Goal: Information Seeking & Learning: Learn about a topic

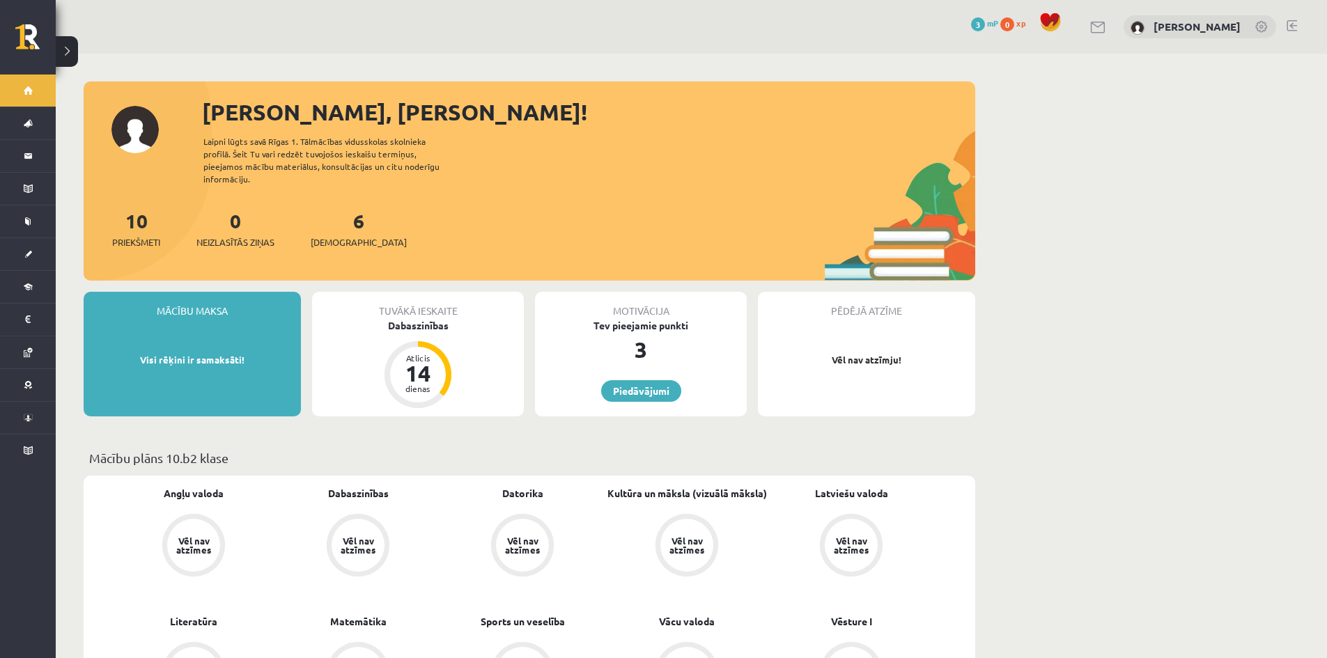
scroll to position [488, 0]
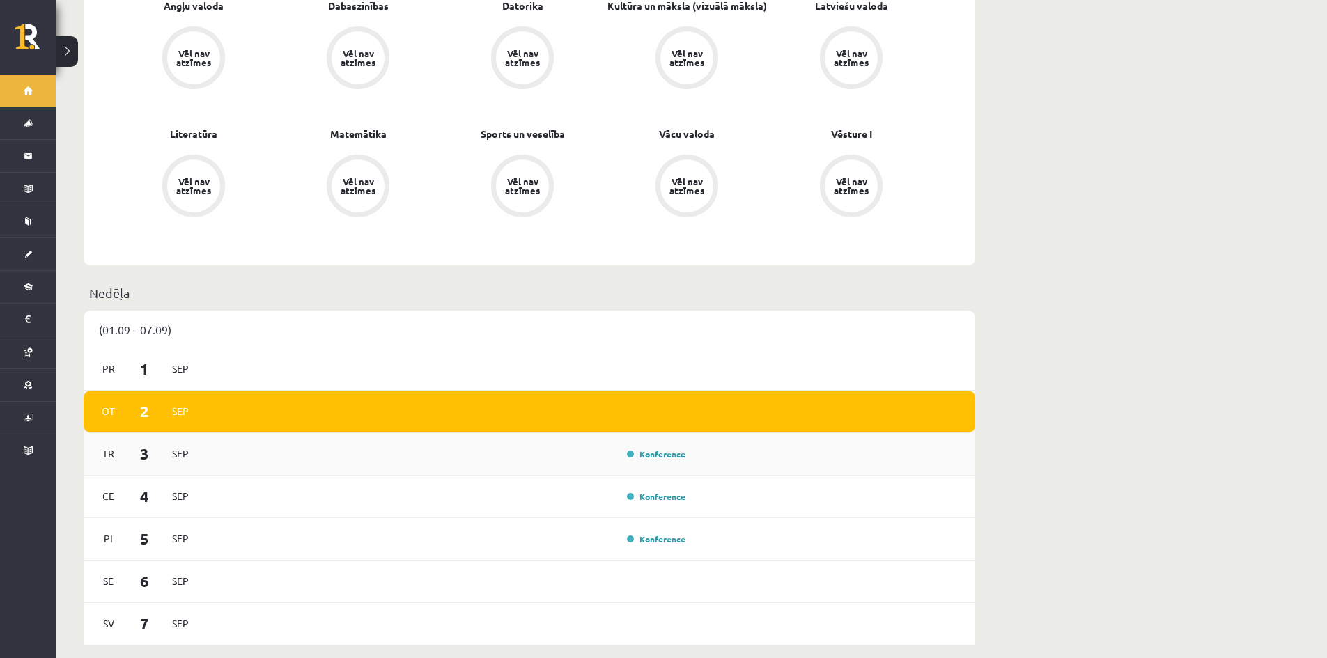
drag, startPoint x: 93, startPoint y: 442, endPoint x: 135, endPoint y: 460, distance: 45.3
click at [147, 453] on div "Tr 3 Sep Konference" at bounding box center [530, 454] width 892 height 42
click at [124, 487] on small "Ce 4 Sep" at bounding box center [144, 496] width 101 height 23
drag, startPoint x: 106, startPoint y: 524, endPoint x: 126, endPoint y: 527, distance: 20.4
click at [126, 527] on small "Pi 5 Sep" at bounding box center [144, 538] width 101 height 23
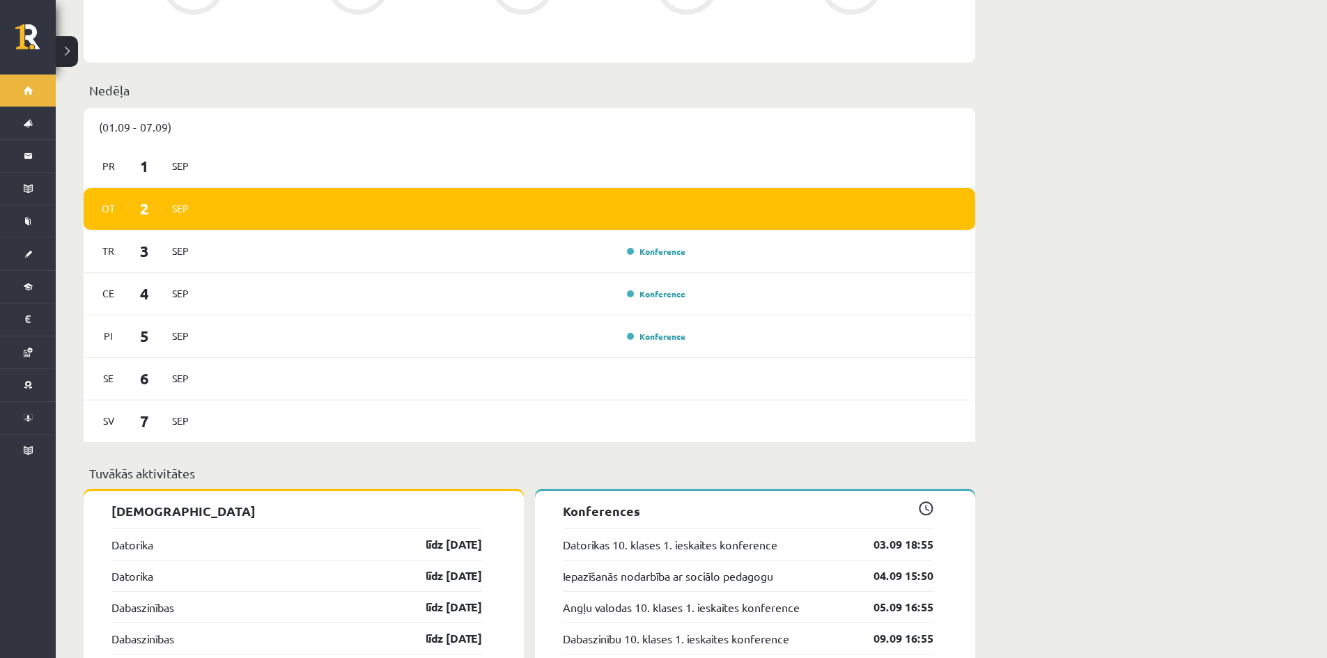
scroll to position [557, 0]
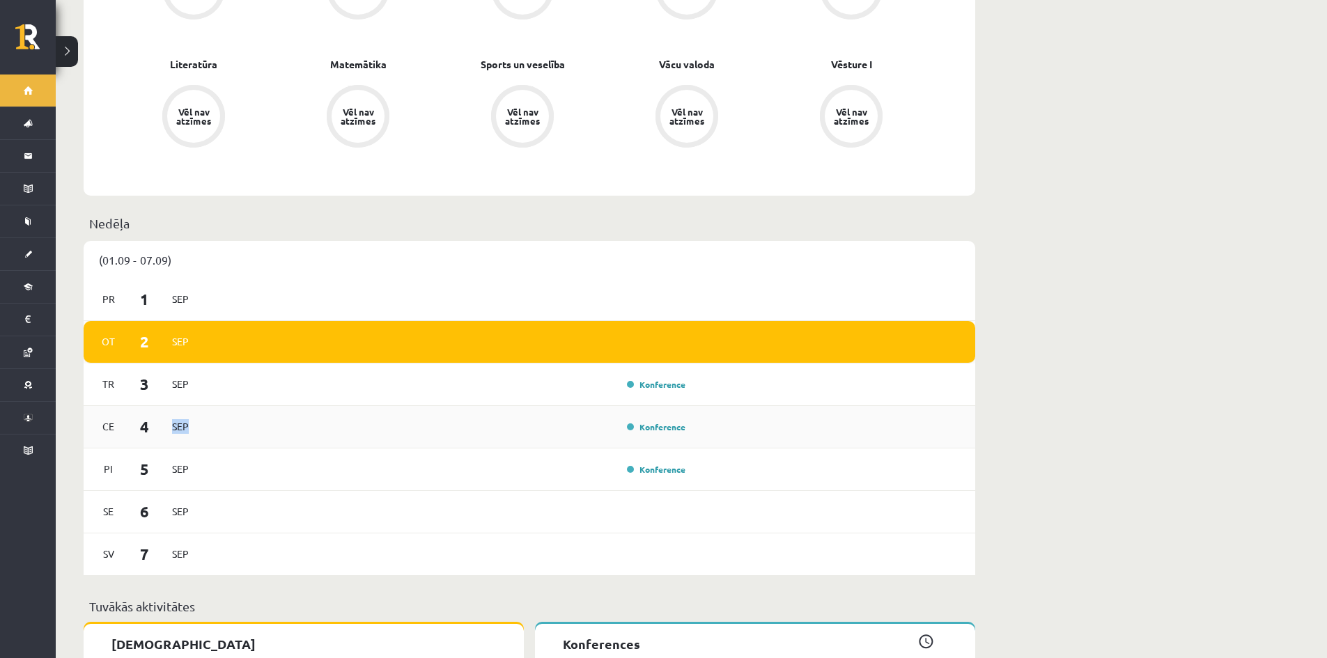
click at [201, 421] on div "Ce 4 Sep Konference" at bounding box center [530, 427] width 892 height 42
click at [261, 419] on div "Konference" at bounding box center [447, 426] width 485 height 15
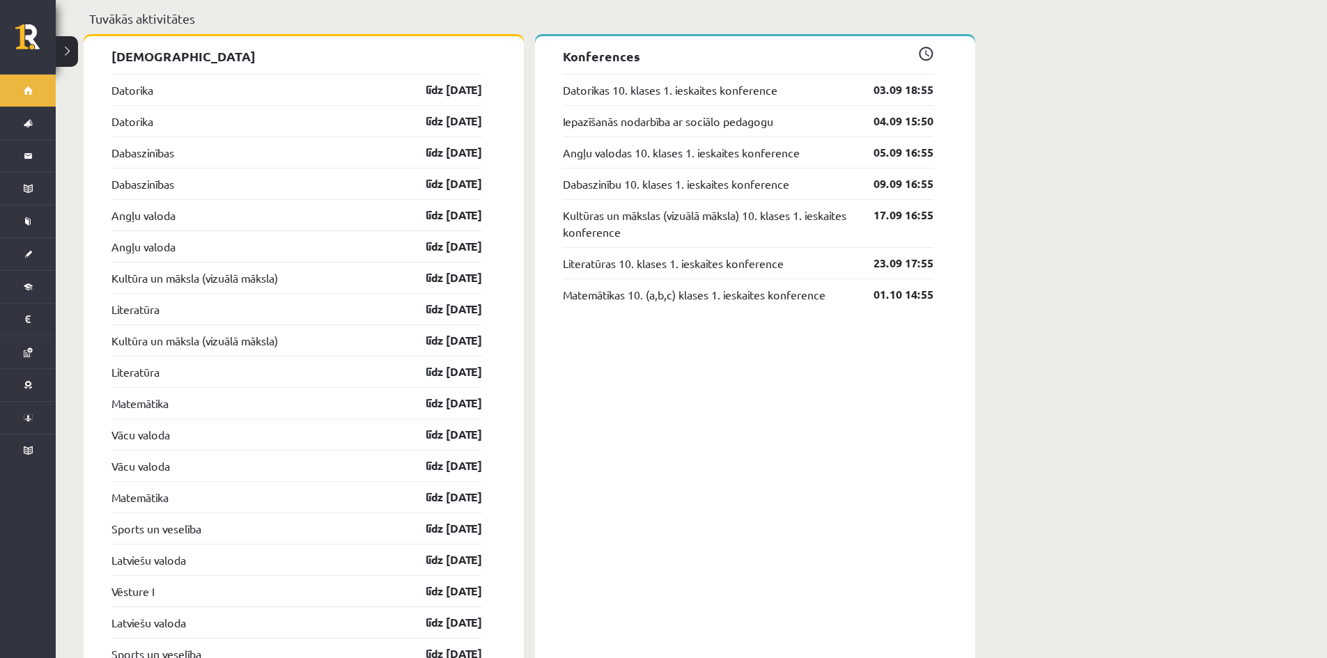
scroll to position [1254, 0]
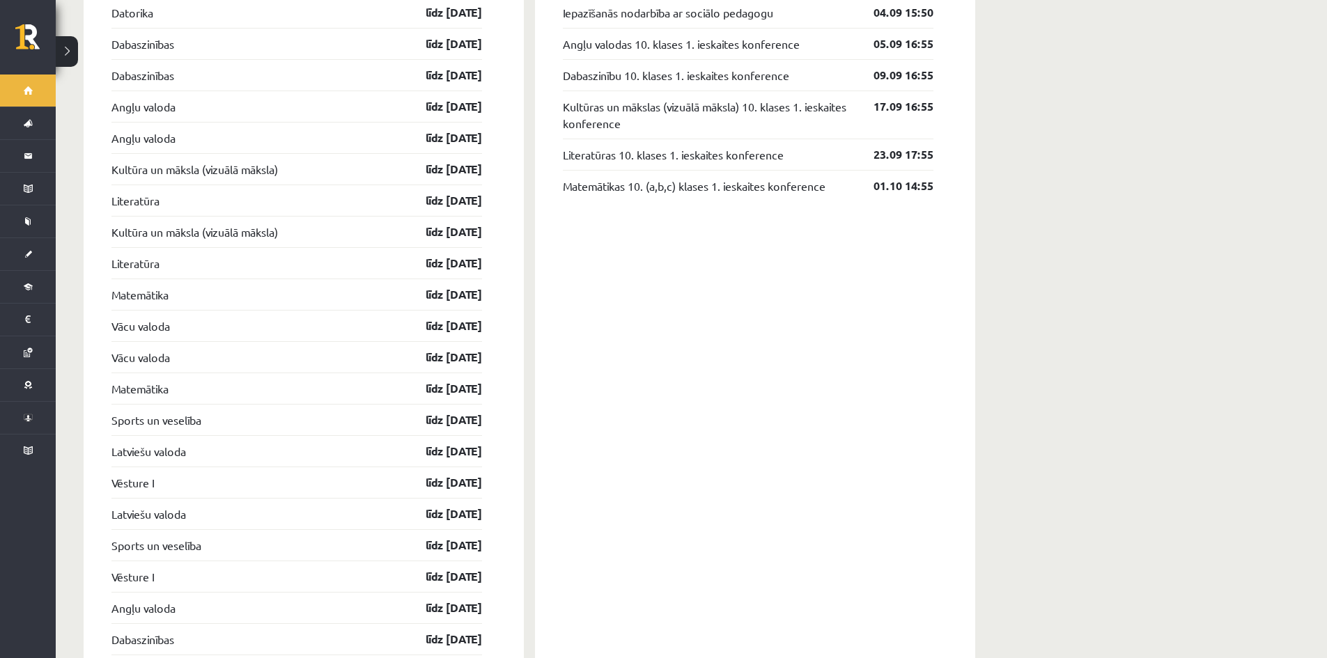
click at [1038, 354] on div "Sveiks, Marko! Laipni lūgts savā Rīgas 1. Tālmācības vidusskolas skolnieka prof…" at bounding box center [691, 194] width 1271 height 2788
drag, startPoint x: 1004, startPoint y: 378, endPoint x: 1010, endPoint y: 372, distance: 8.9
click at [1010, 372] on div "Sveiks, Marko! Laipni lūgts savā Rīgas 1. Tālmācības vidusskolas skolnieka prof…" at bounding box center [691, 194] width 1271 height 2788
click at [1048, 440] on div "Sveiks, Marko! Laipni lūgts savā Rīgas 1. Tālmācības vidusskolas skolnieka prof…" at bounding box center [691, 194] width 1271 height 2788
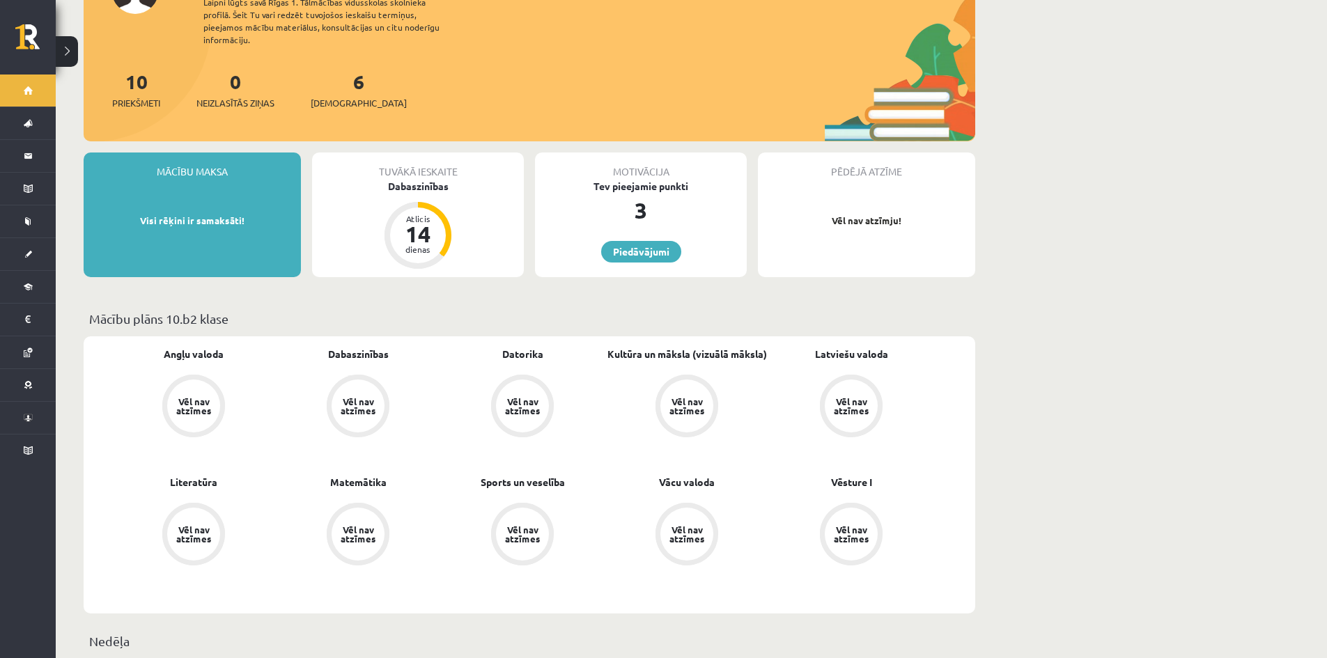
scroll to position [0, 0]
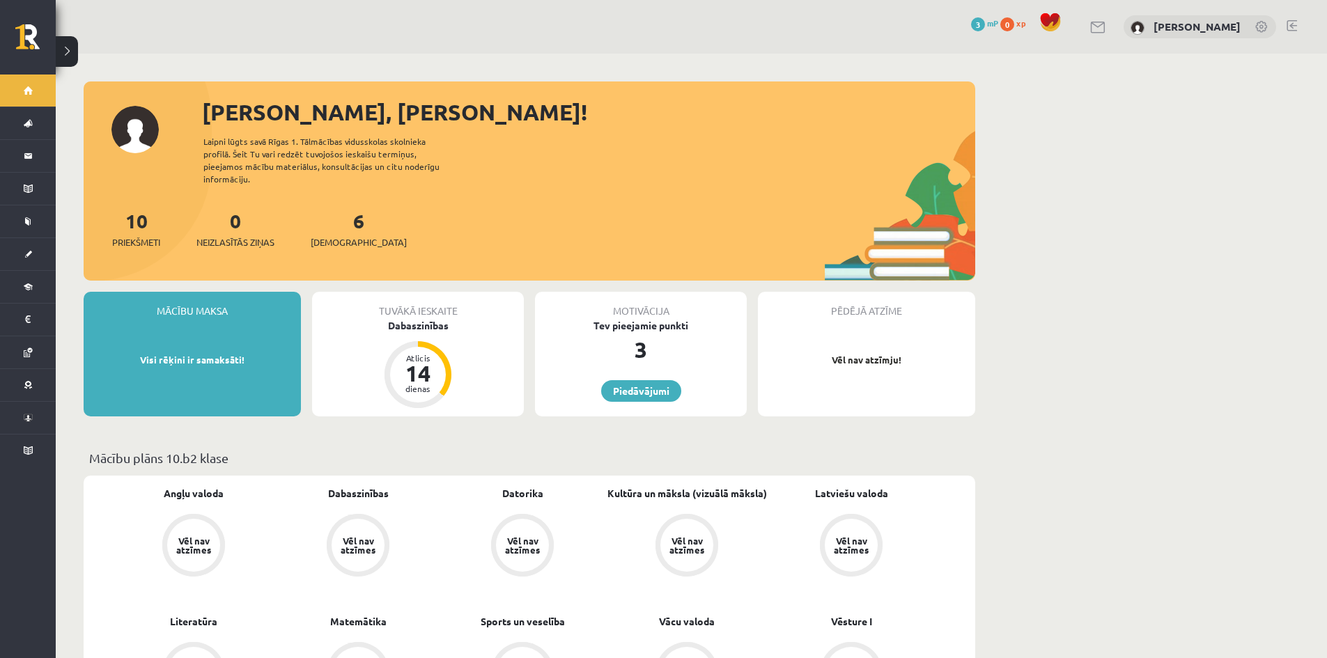
click at [349, 212] on div "6 Ieskaites" at bounding box center [359, 227] width 96 height 43
click at [443, 216] on div "10 Priekšmeti 0 Neizlasītās ziņas 6 Ieskaites" at bounding box center [530, 243] width 892 height 75
click at [348, 212] on div "6 Ieskaites" at bounding box center [359, 227] width 96 height 43
click at [341, 210] on link "6 Ieskaites" at bounding box center [359, 228] width 96 height 41
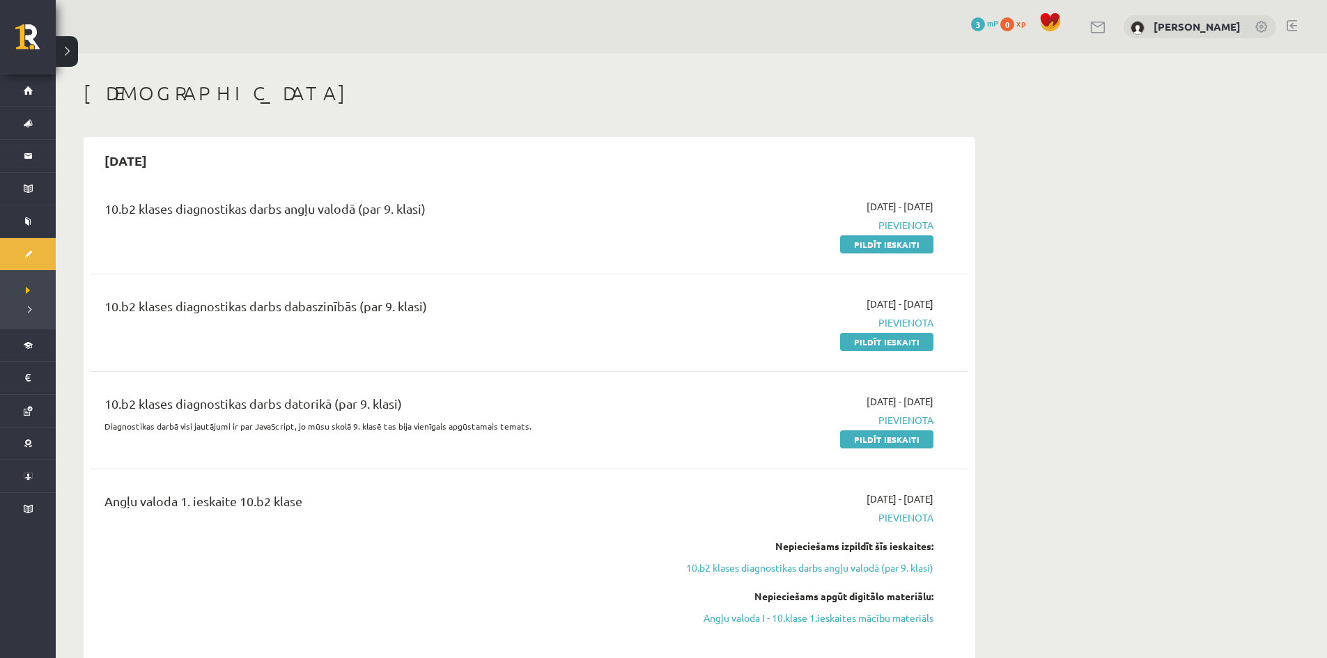
drag, startPoint x: 182, startPoint y: 211, endPoint x: 559, endPoint y: 221, distance: 377.7
click at [539, 219] on div "10.b2 klases diagnostikas darbs angļu valodā (par 9. klasi)" at bounding box center [376, 212] width 545 height 26
click at [559, 221] on div "10.b2 klases diagnostikas darbs angļu valodā (par 9. klasi)" at bounding box center [376, 212] width 545 height 26
drag, startPoint x: 403, startPoint y: 226, endPoint x: 650, endPoint y: 233, distance: 247.4
click at [417, 228] on div "10.b2 klases diagnostikas darbs angļu valodā (par 9. klasi)" at bounding box center [377, 225] width 566 height 52
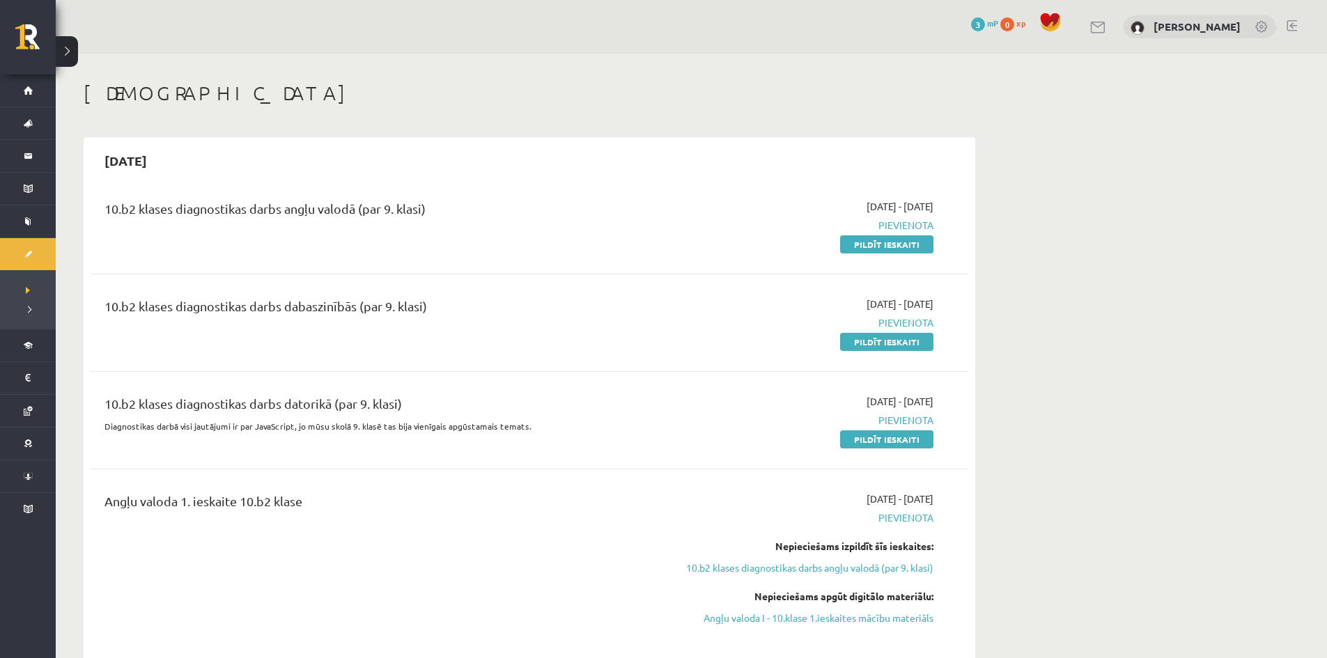
click at [720, 218] on span "Pievienota" at bounding box center [802, 225] width 263 height 15
drag, startPoint x: 917, startPoint y: 201, endPoint x: 1010, endPoint y: 222, distance: 95.5
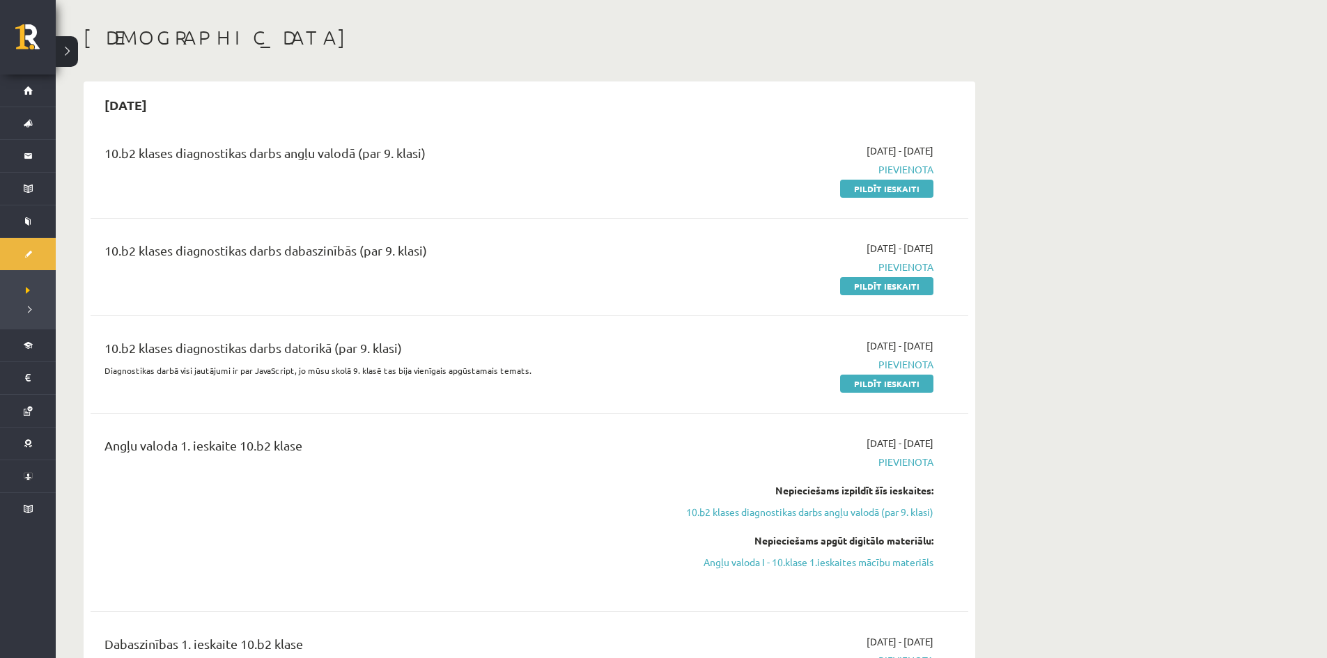
scroll to position [139, 0]
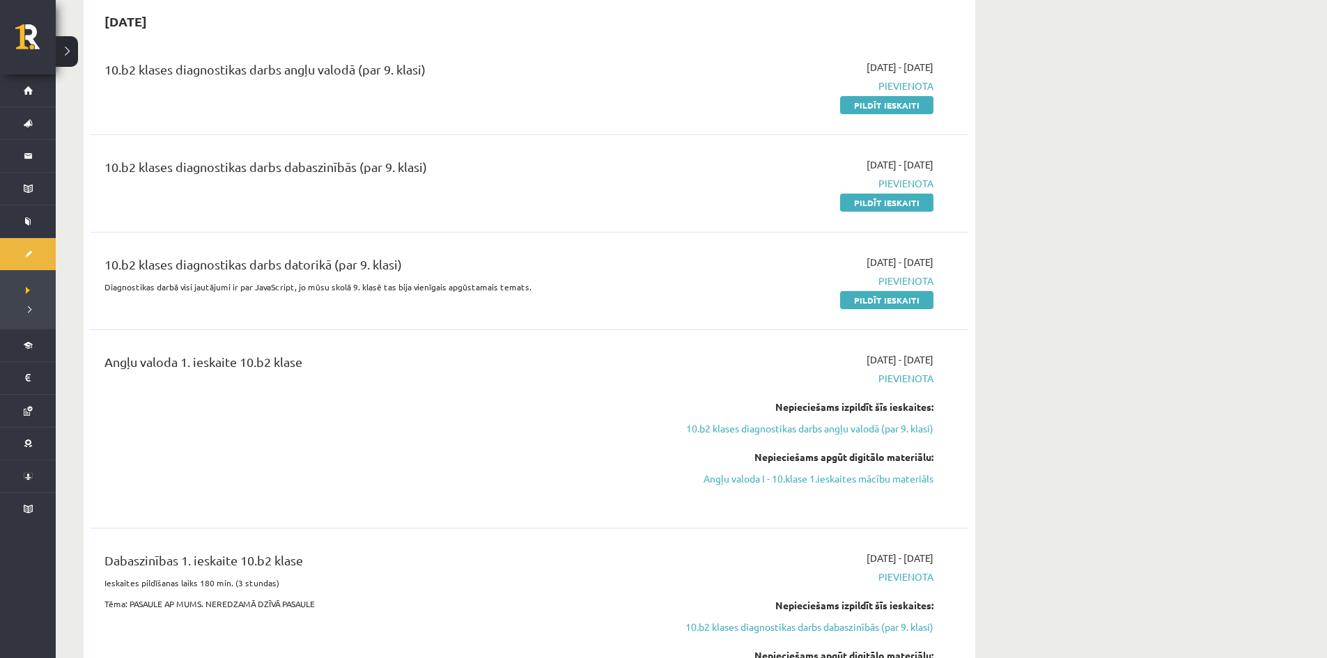
click at [607, 211] on div "10.b2 klases diagnostikas darbs dabaszinībās (par 9. klasi) [DATE] - [DATE] [GE…" at bounding box center [530, 183] width 878 height 80
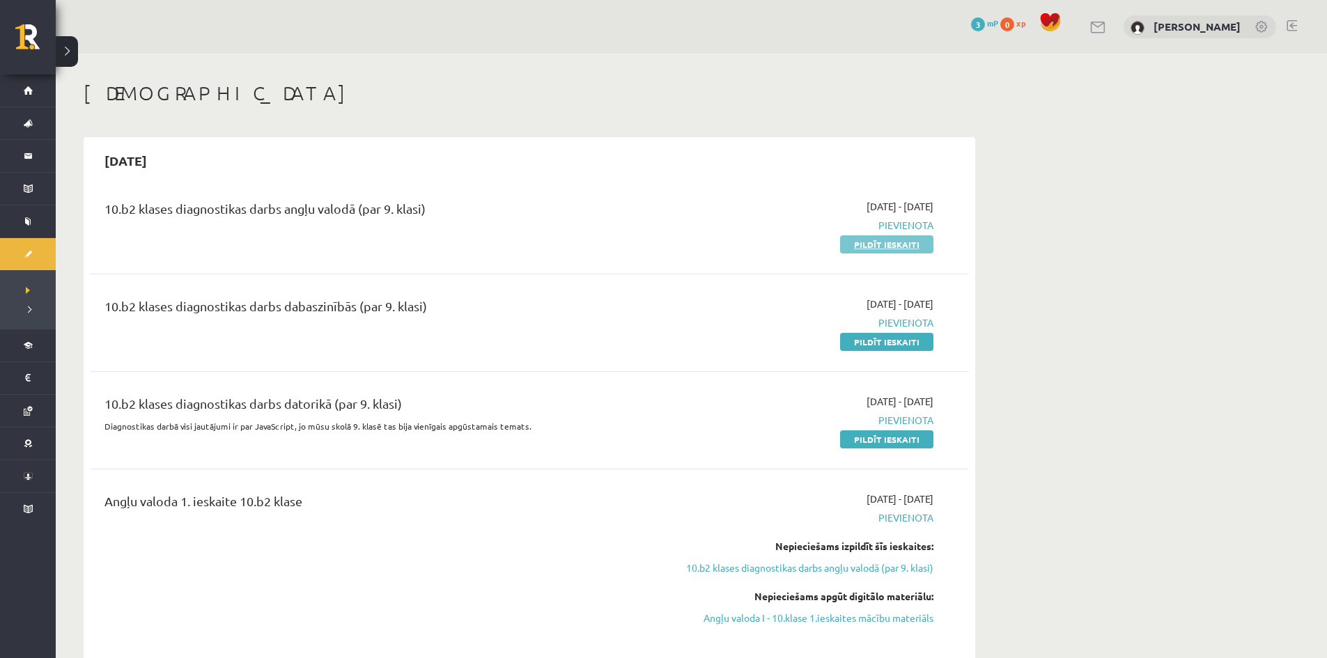
click at [902, 242] on link "Pildīt ieskaiti" at bounding box center [886, 244] width 93 height 18
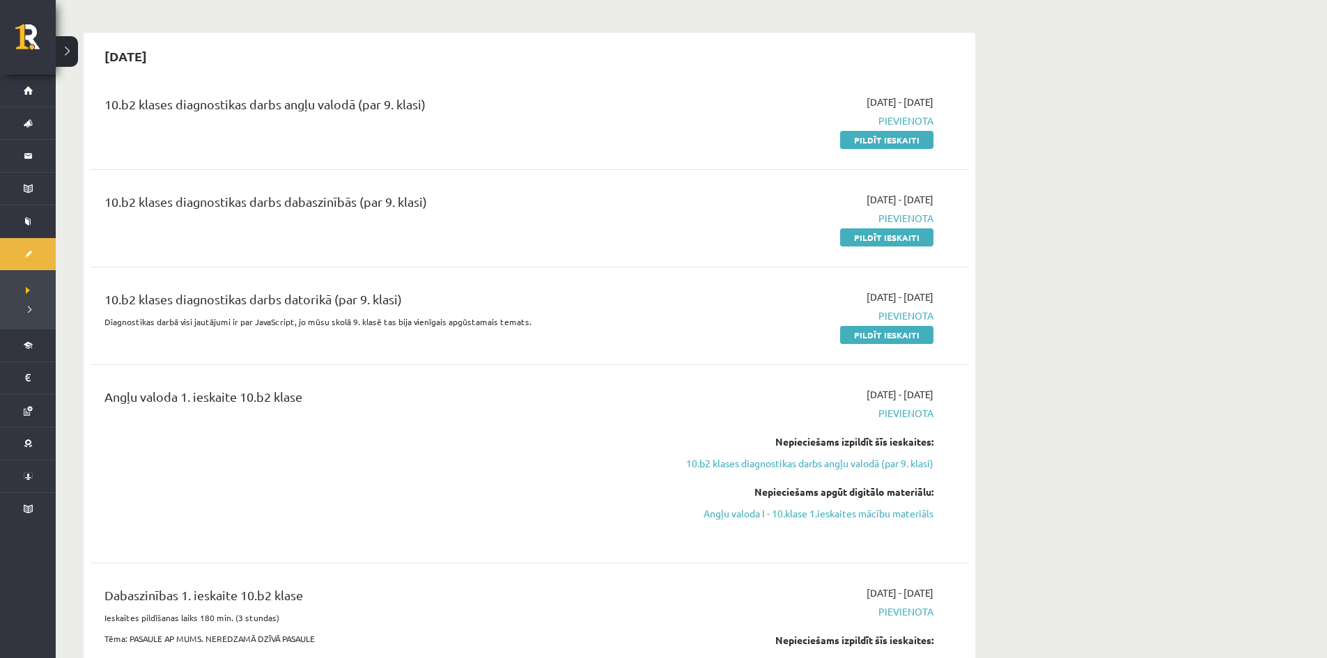
scroll to position [139, 0]
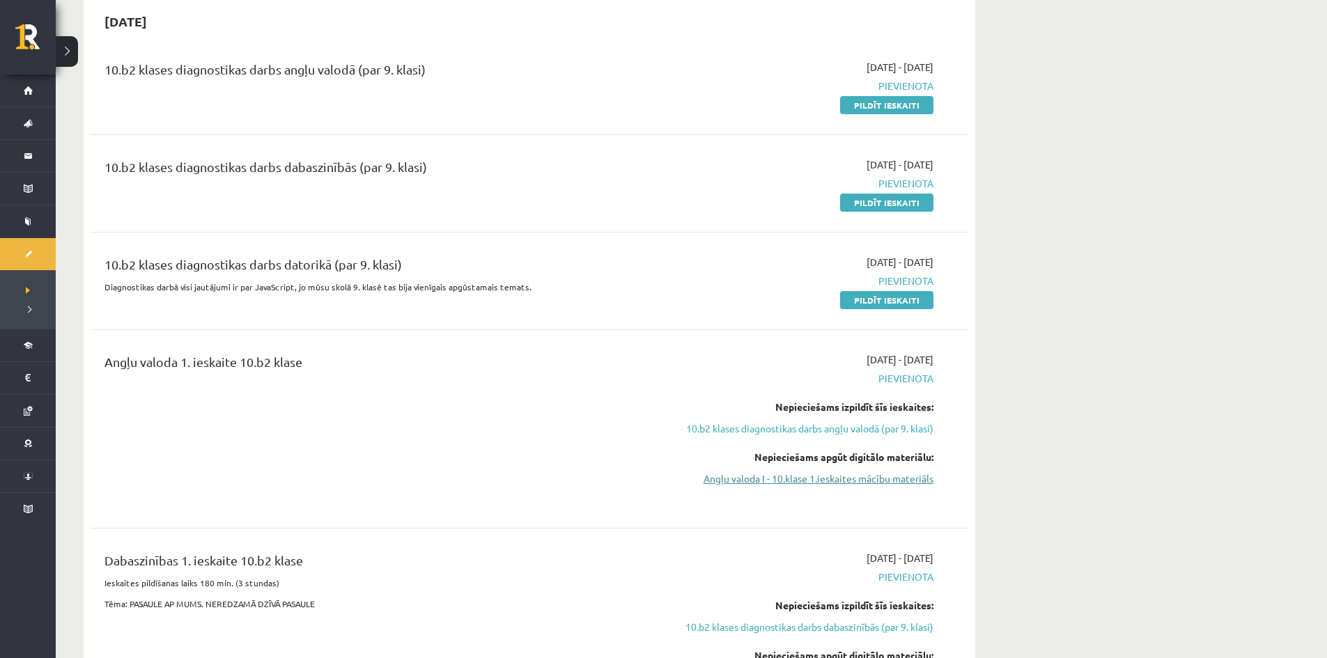
click at [868, 476] on link "Angļu valoda I - 10.klase 1.ieskaites mācību materiāls" at bounding box center [802, 479] width 263 height 15
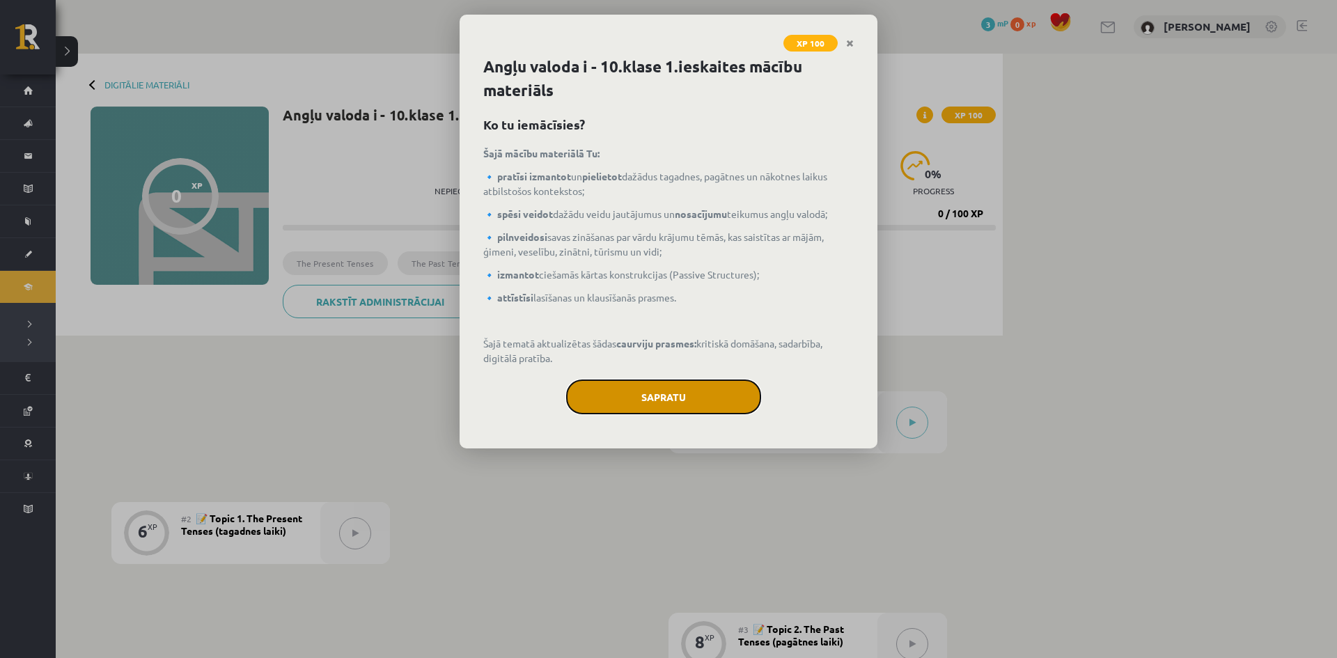
click at [650, 396] on button "Sapratu" at bounding box center [663, 397] width 195 height 35
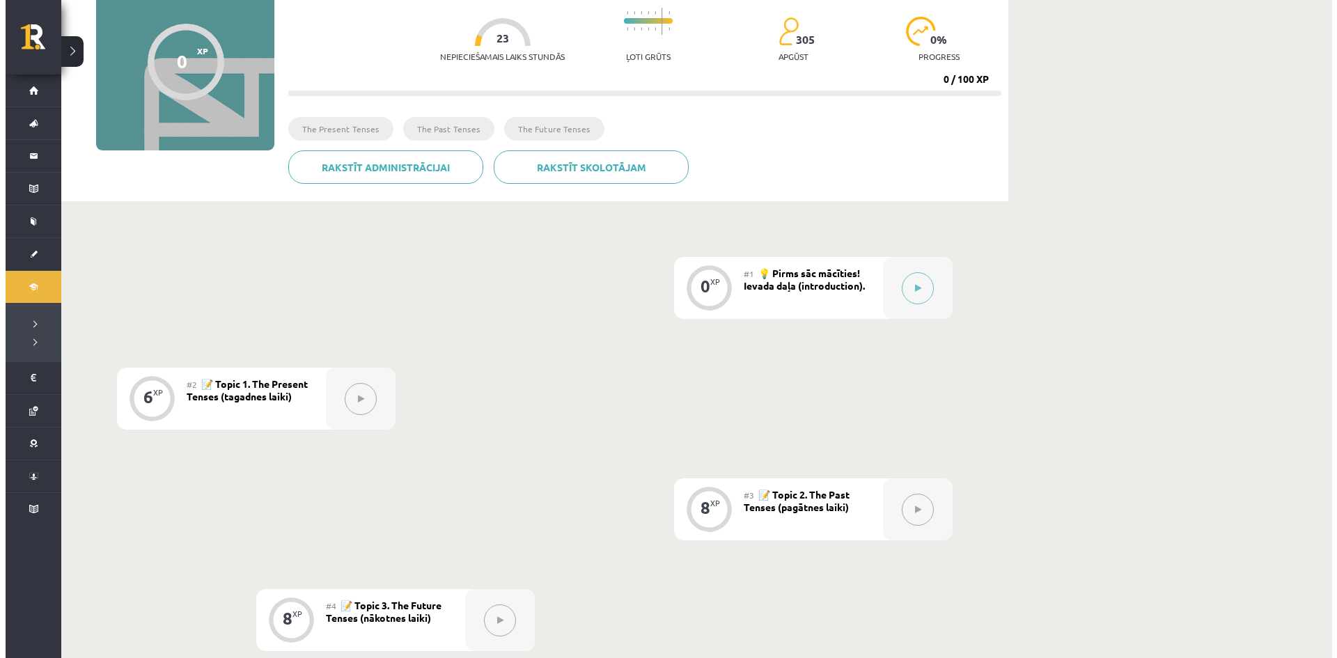
scroll to position [209, 0]
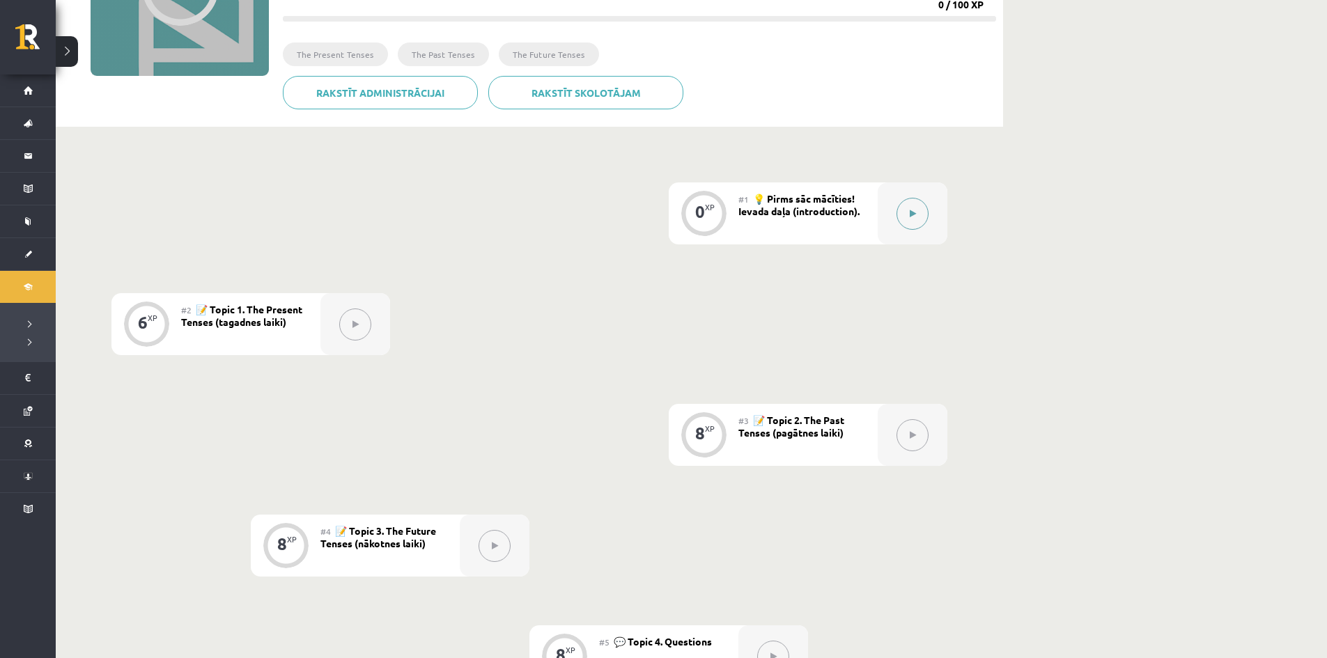
click at [912, 218] on button at bounding box center [912, 214] width 32 height 32
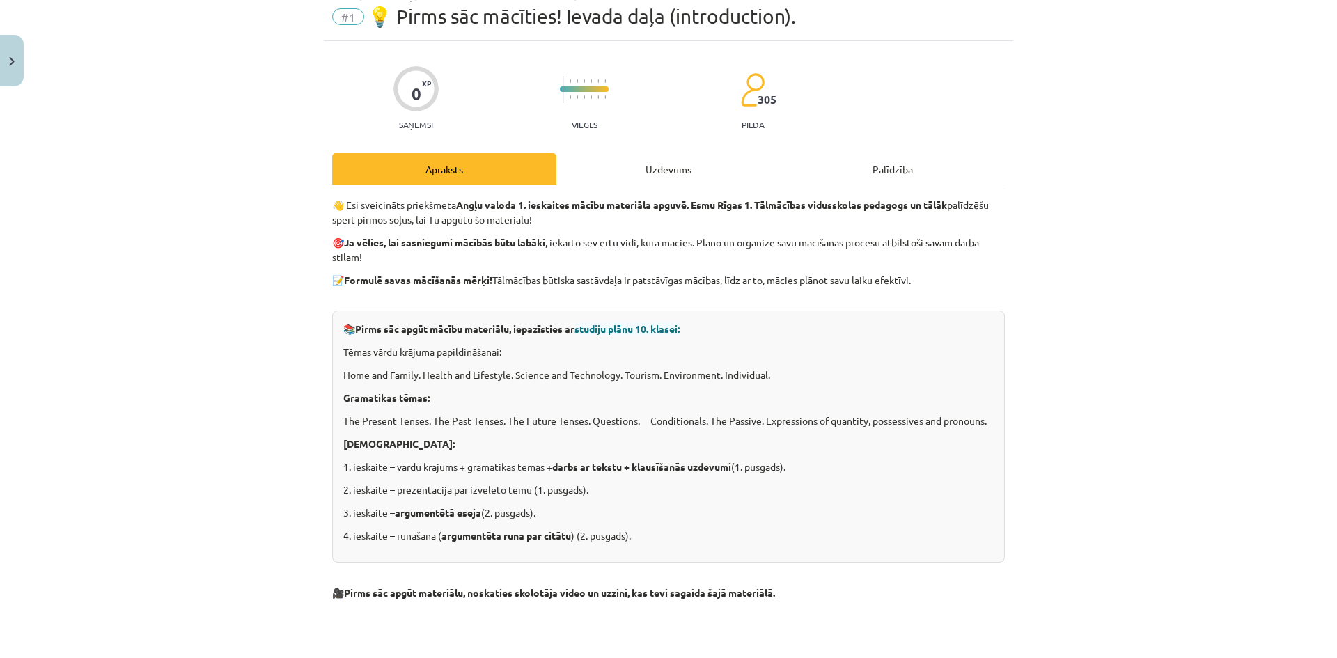
scroll to position [0, 0]
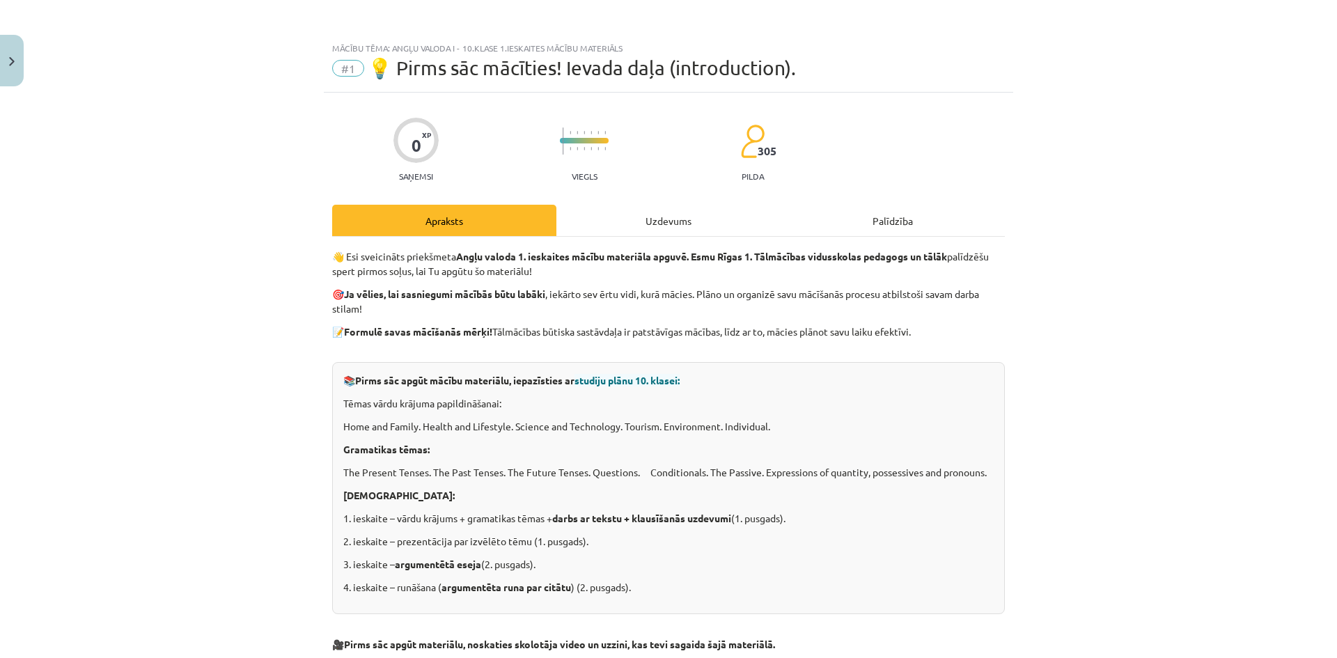
click at [646, 205] on div "Uzdevums" at bounding box center [669, 220] width 224 height 31
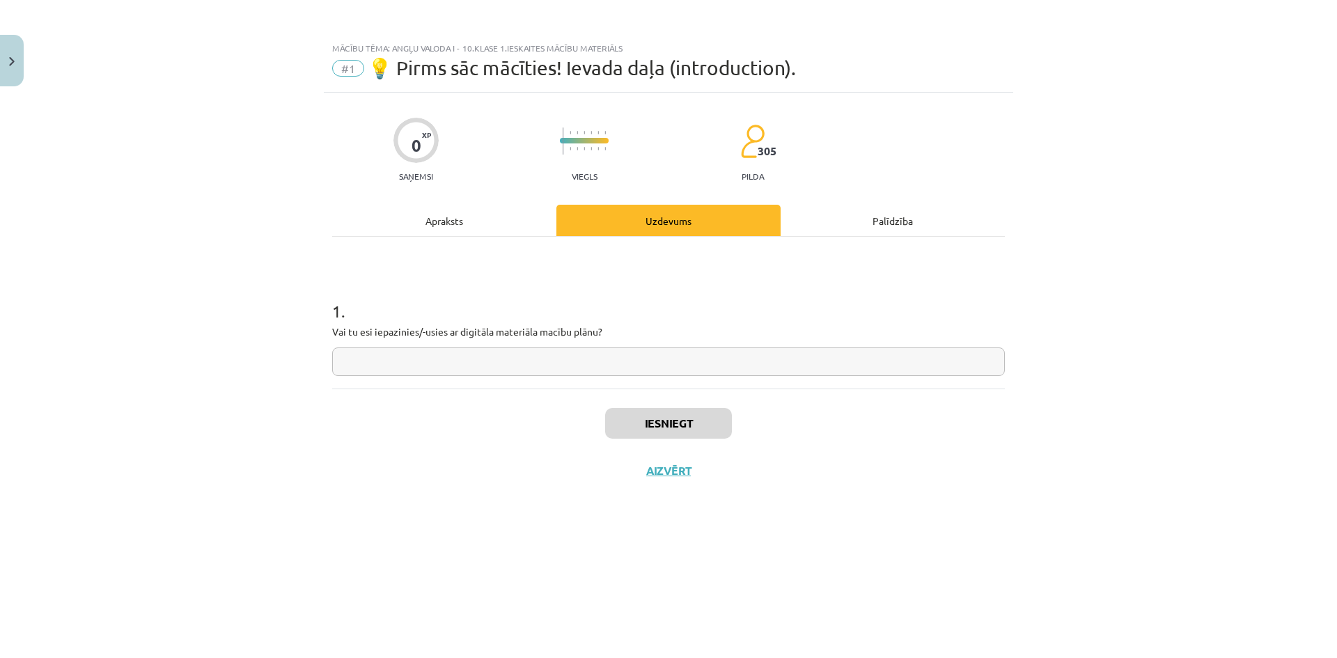
click at [443, 217] on div "Apraksts" at bounding box center [444, 220] width 224 height 31
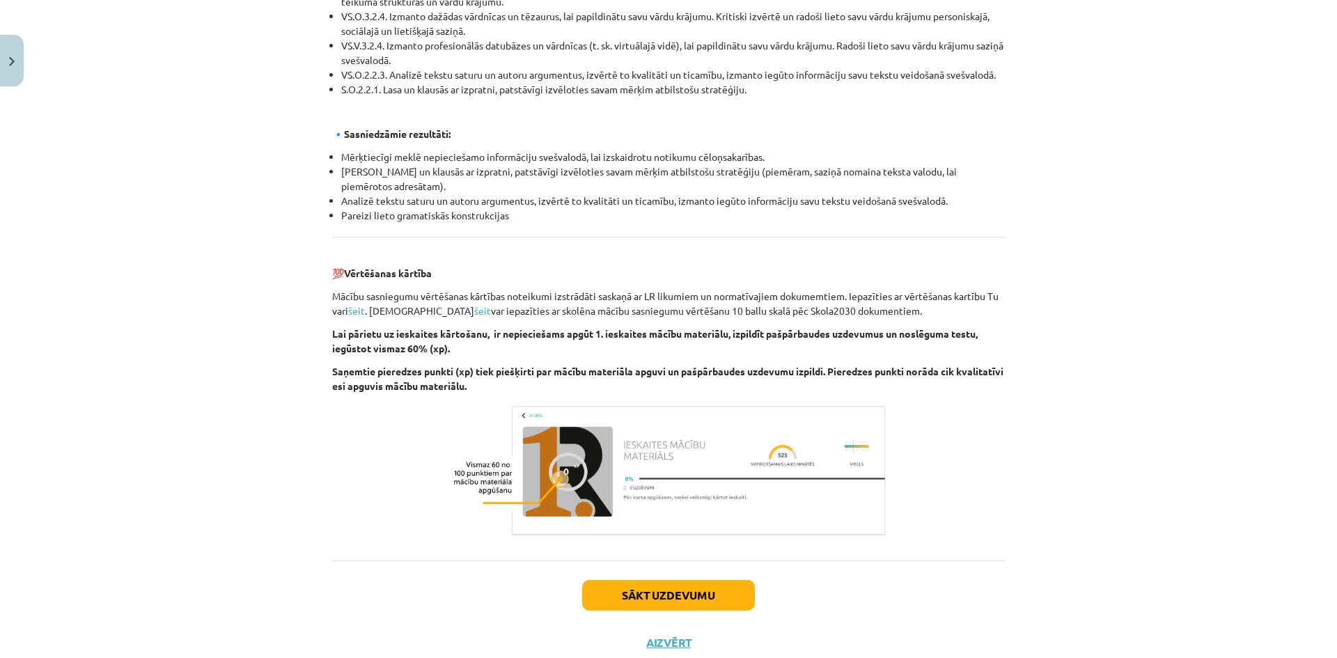
scroll to position [1437, 0]
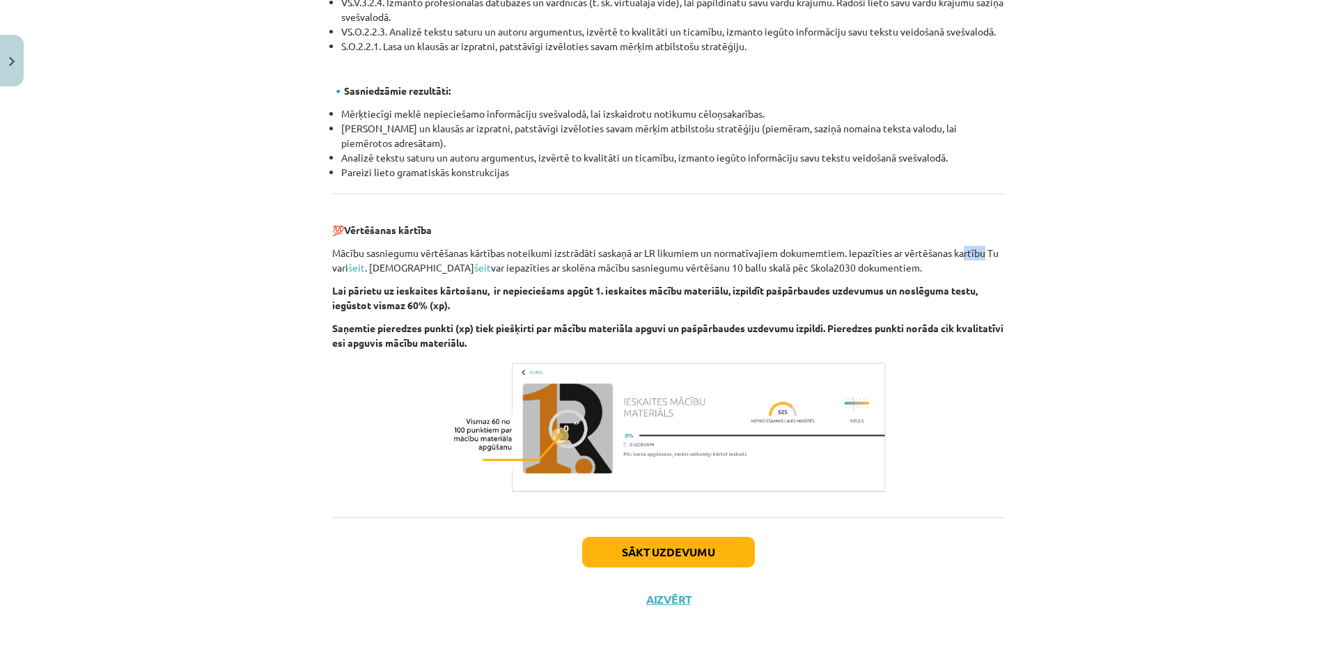
click at [984, 253] on p "Mācību sasniegumu vērtēšanas kārtības noteikumi izstrādāti saskaņā ar LR likumi…" at bounding box center [668, 260] width 673 height 29
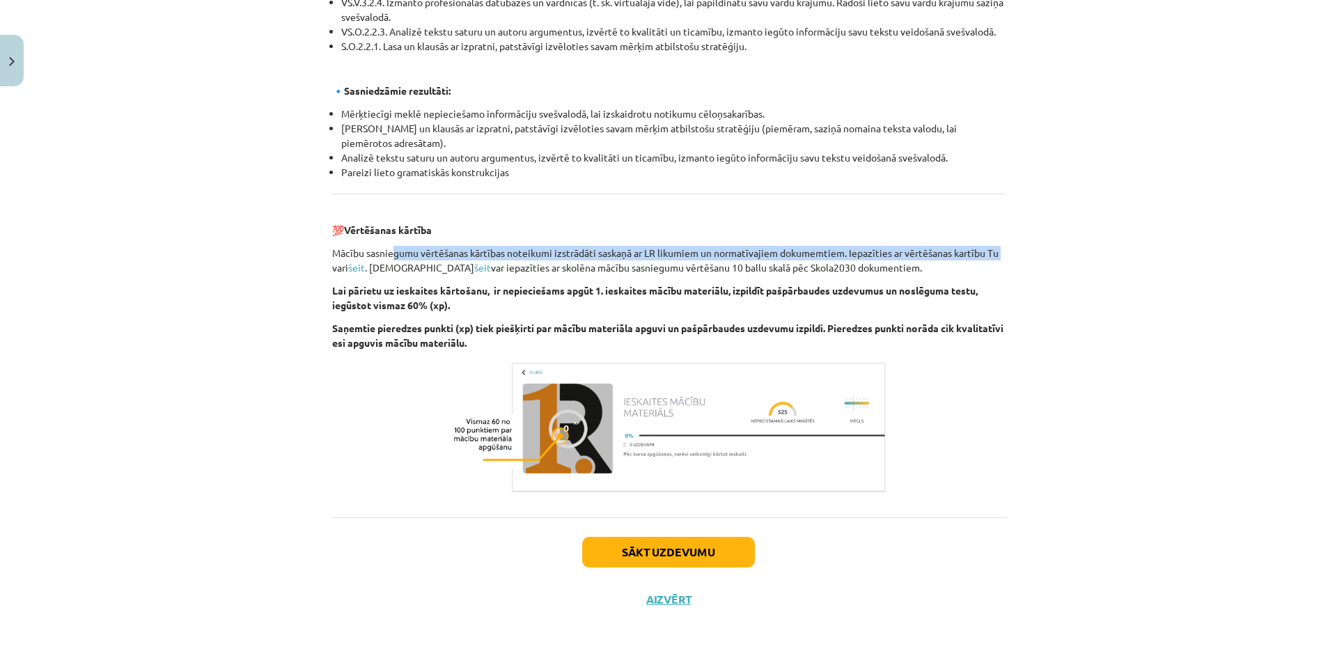
drag, startPoint x: 323, startPoint y: 261, endPoint x: 422, endPoint y: 258, distance: 98.9
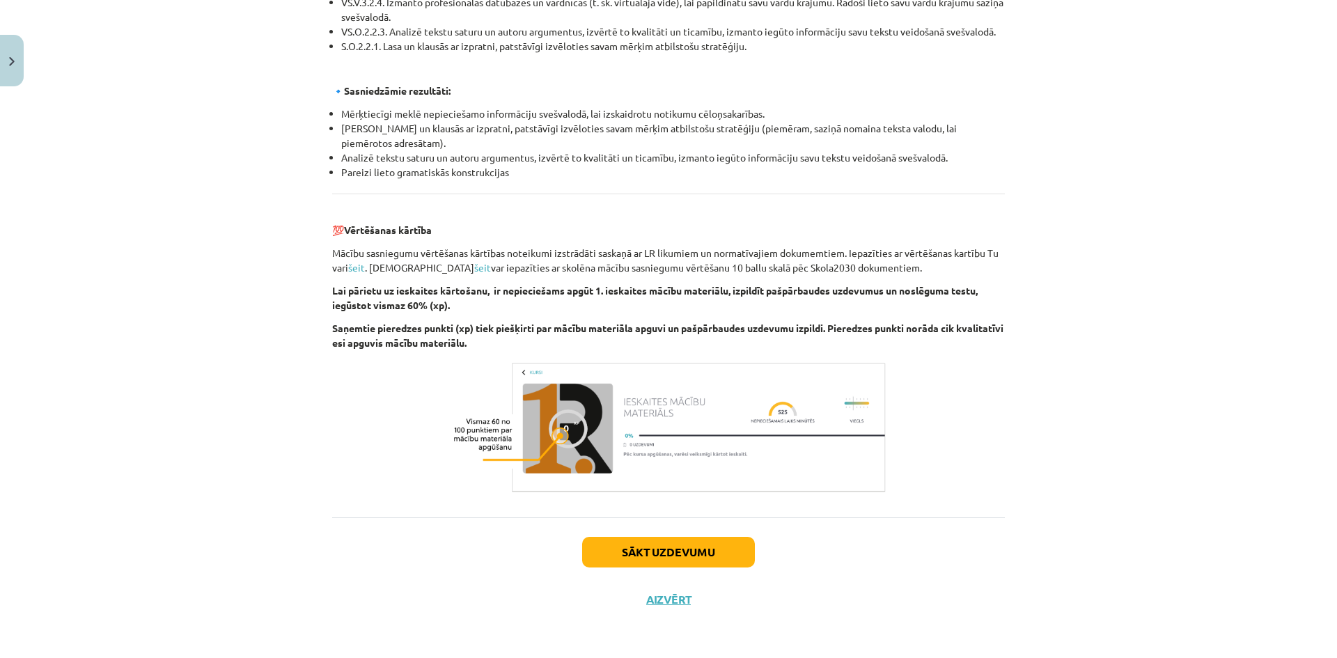
drag, startPoint x: 435, startPoint y: 274, endPoint x: 451, endPoint y: 269, distance: 17.4
click at [437, 274] on p "Mācību sasniegumu vērtēšanas kārtības noteikumi izstrādāti saskaņā ar LR likumi…" at bounding box center [668, 260] width 673 height 29
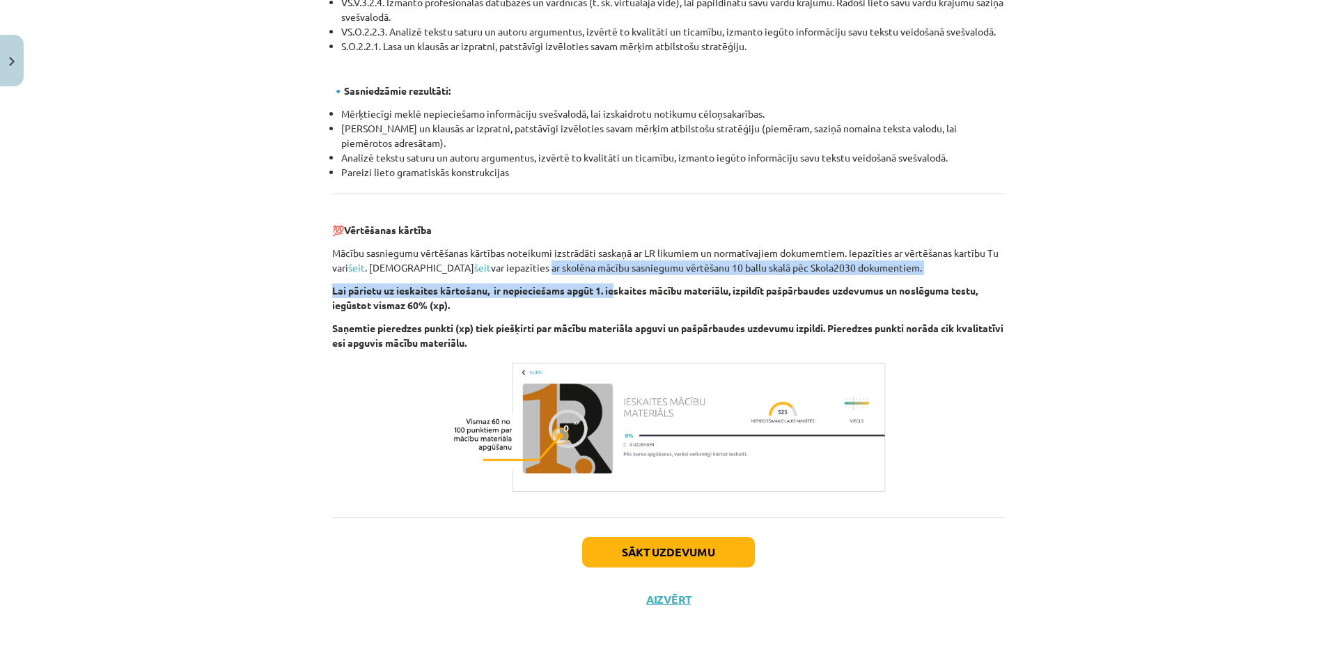
drag, startPoint x: 577, startPoint y: 276, endPoint x: 611, endPoint y: 280, distance: 33.7
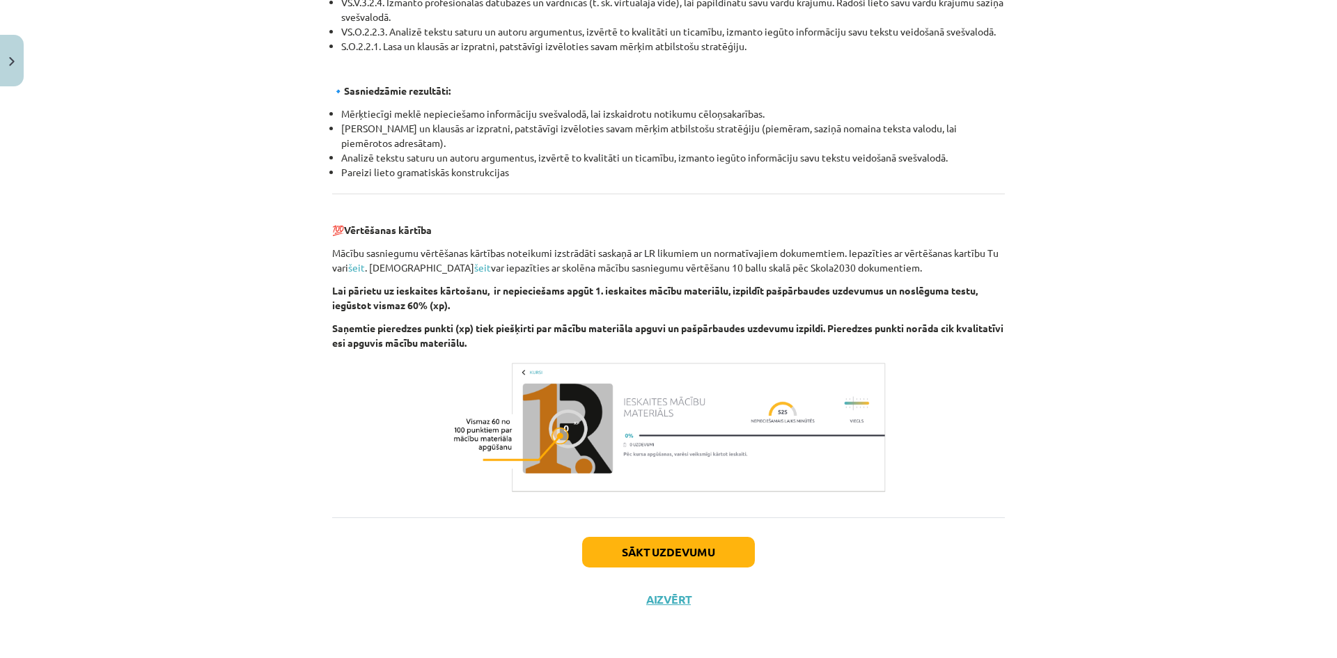
drag, startPoint x: 626, startPoint y: 276, endPoint x: 641, endPoint y: 276, distance: 14.6
drag, startPoint x: 669, startPoint y: 262, endPoint x: 772, endPoint y: 271, distance: 103.5
click at [700, 262] on p "Mācību sasniegumu vērtēšanas kārtības noteikumi izstrādāti saskaņā ar LR likumi…" at bounding box center [668, 260] width 673 height 29
drag, startPoint x: 787, startPoint y: 270, endPoint x: 885, endPoint y: 270, distance: 98.2
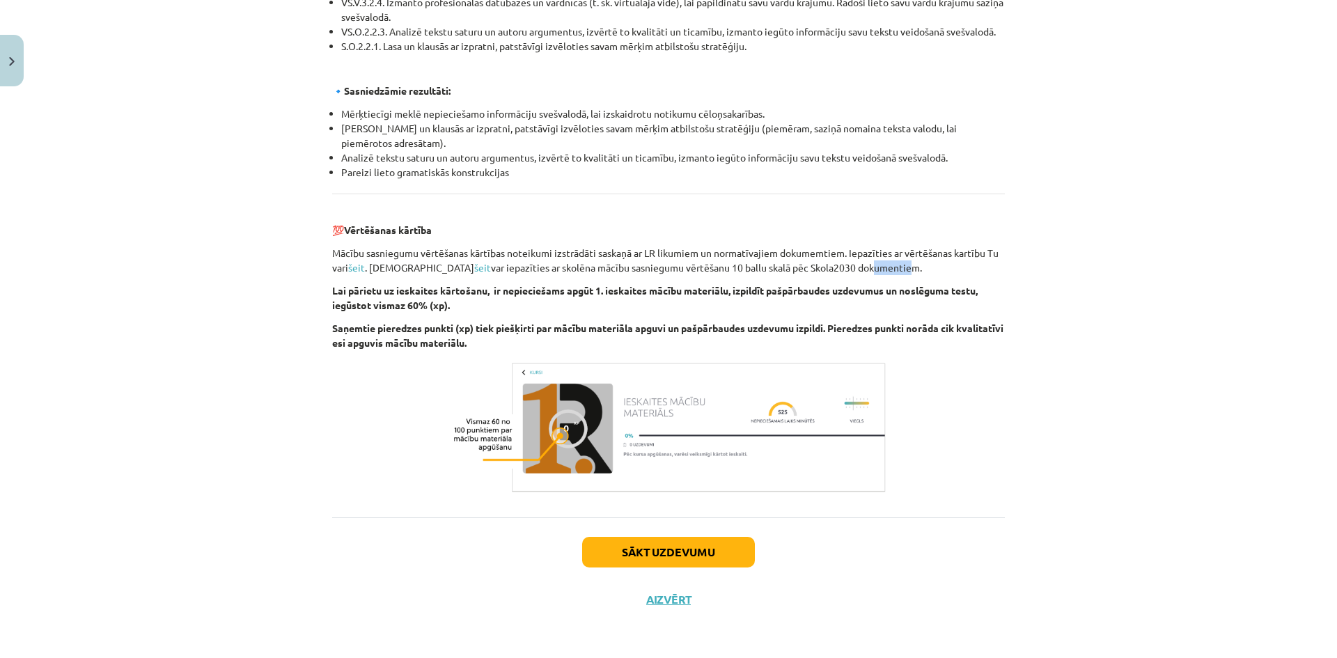
click at [864, 270] on p "Mācību sasniegumu vērtēšanas kārtības noteikumi izstrādāti saskaņā ar LR likumi…" at bounding box center [668, 260] width 673 height 29
click at [908, 268] on p "Mācību sasniegumu vērtēšanas kārtības noteikumi izstrādāti saskaņā ar LR likumi…" at bounding box center [668, 260] width 673 height 29
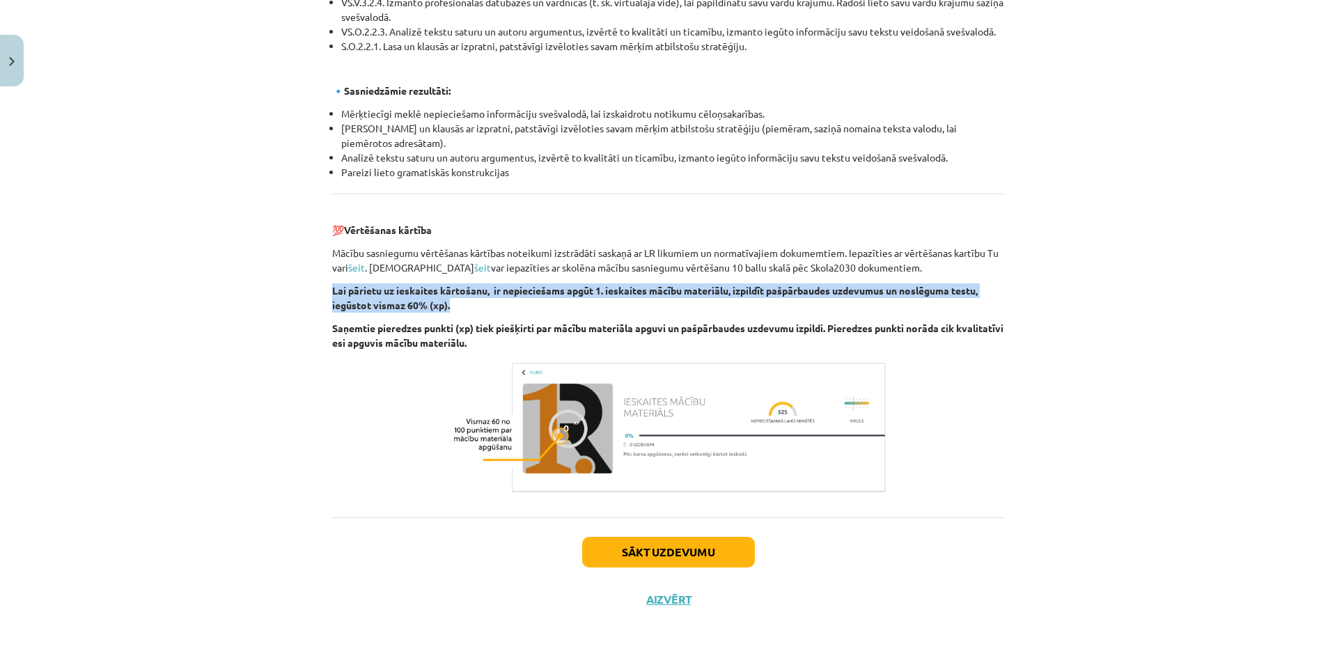
drag, startPoint x: 329, startPoint y: 285, endPoint x: 879, endPoint y: 300, distance: 550.5
click at [878, 300] on p "Lai pārietu uz ieskaites kārtošanu, ir nepieciešams apgūt 1. ieskaites mācību m…" at bounding box center [668, 297] width 673 height 29
click at [883, 304] on p "Lai pārietu uz ieskaites kārtošanu, ir nepieciešams apgūt 1. ieskaites mācību m…" at bounding box center [668, 297] width 673 height 29
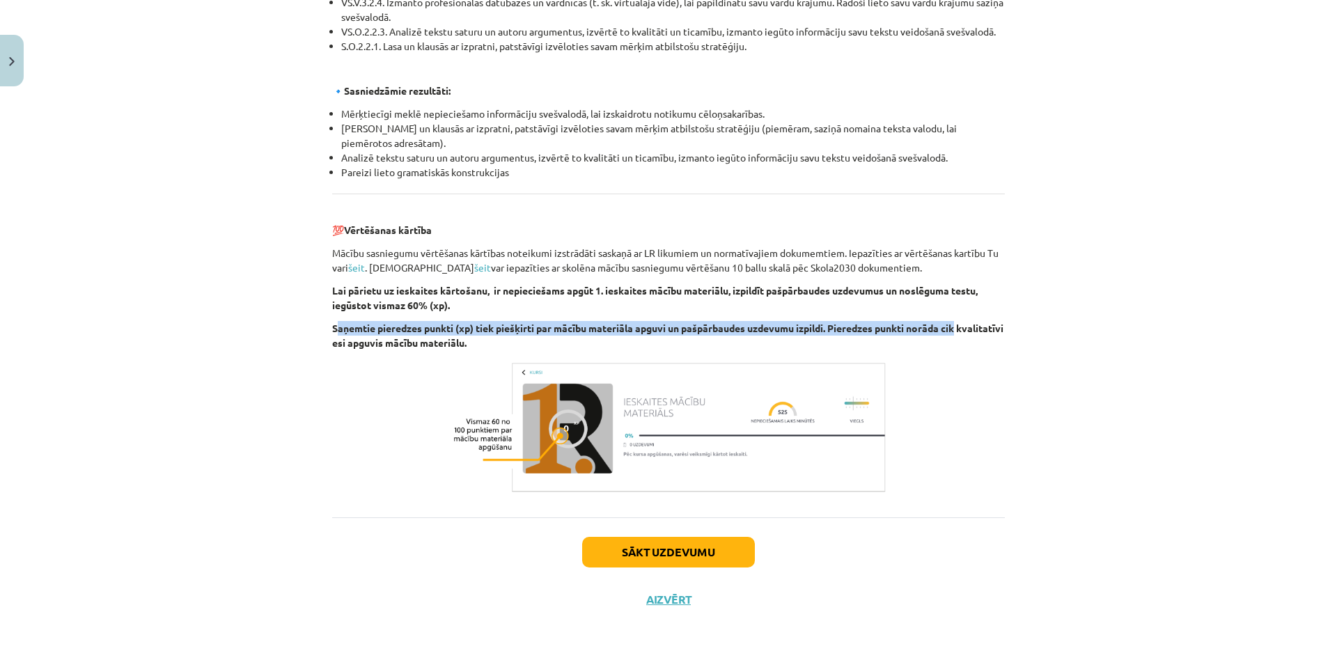
drag, startPoint x: 331, startPoint y: 328, endPoint x: 968, endPoint y: 323, distance: 637.4
click at [968, 323] on p "Saņemtie pieredzes punkti (xp) tiek piešķirti par mācību materiāla apguvi un pa…" at bounding box center [668, 335] width 673 height 29
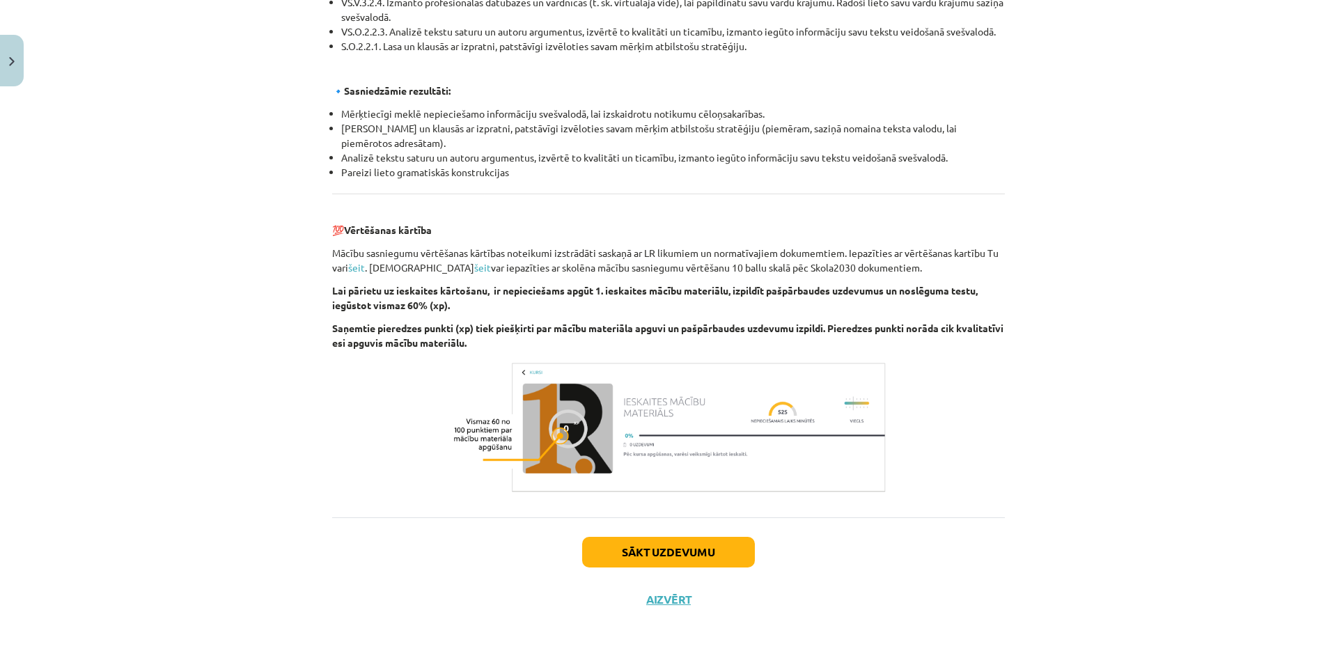
click at [1013, 361] on div "Mācību tēma: Angļu valoda i - 10.klase 1.ieskaites mācību materiāls #1 💡 Pirms …" at bounding box center [668, 329] width 1337 height 658
click at [690, 596] on button "Aizvērt" at bounding box center [668, 600] width 53 height 14
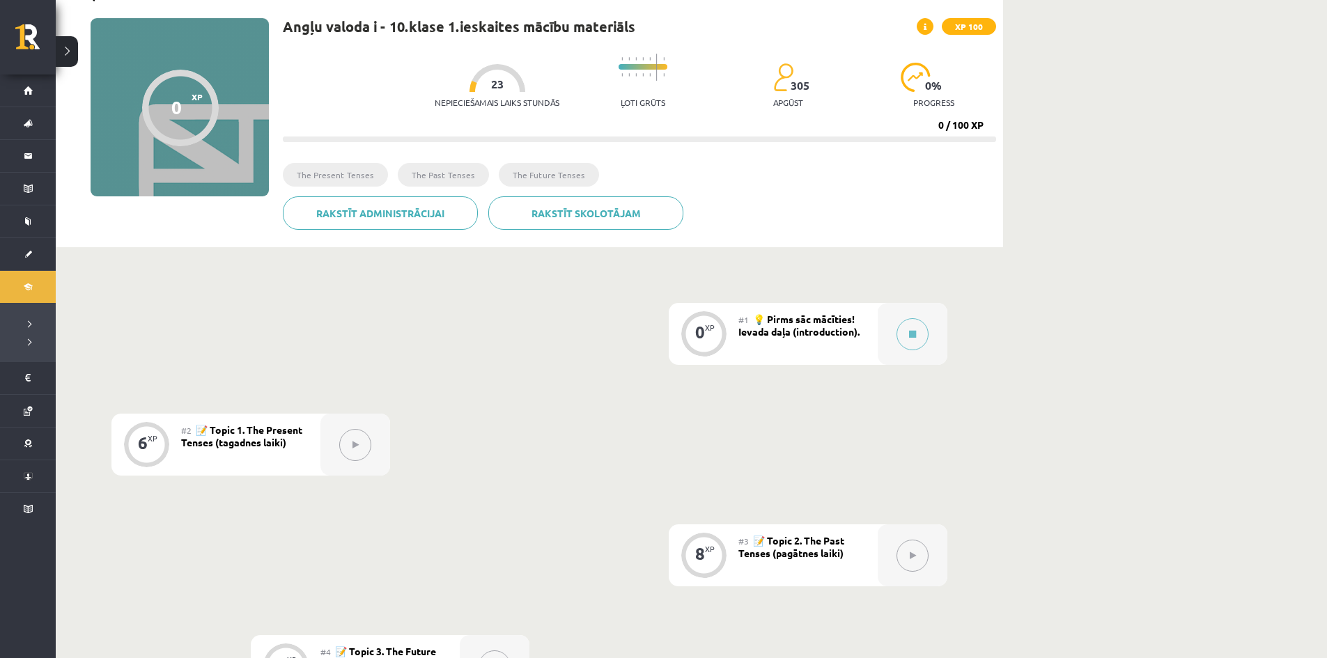
scroll to position [0, 0]
